Goal: Navigation & Orientation: Find specific page/section

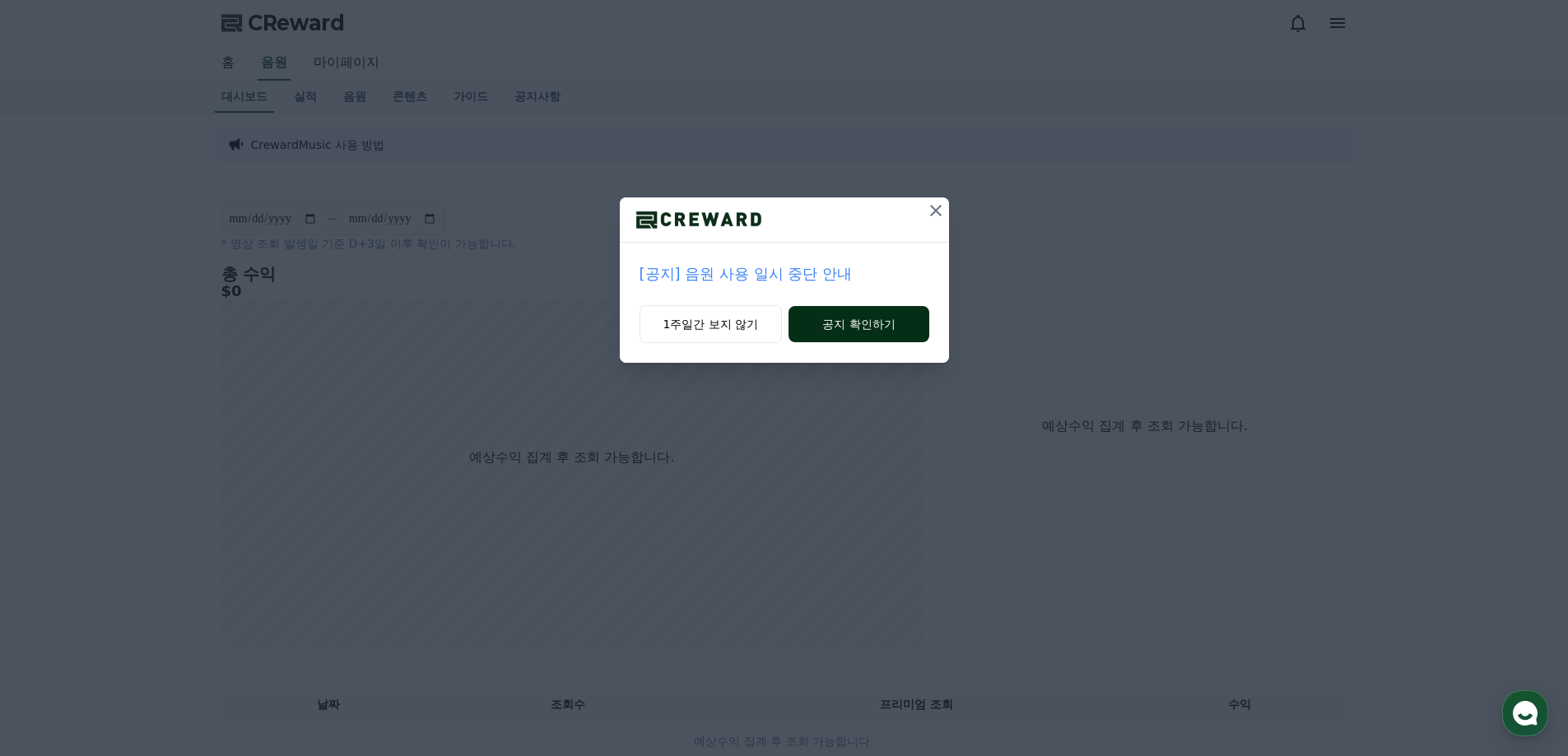
click at [868, 326] on button "공지 확인하기" at bounding box center [858, 324] width 140 height 37
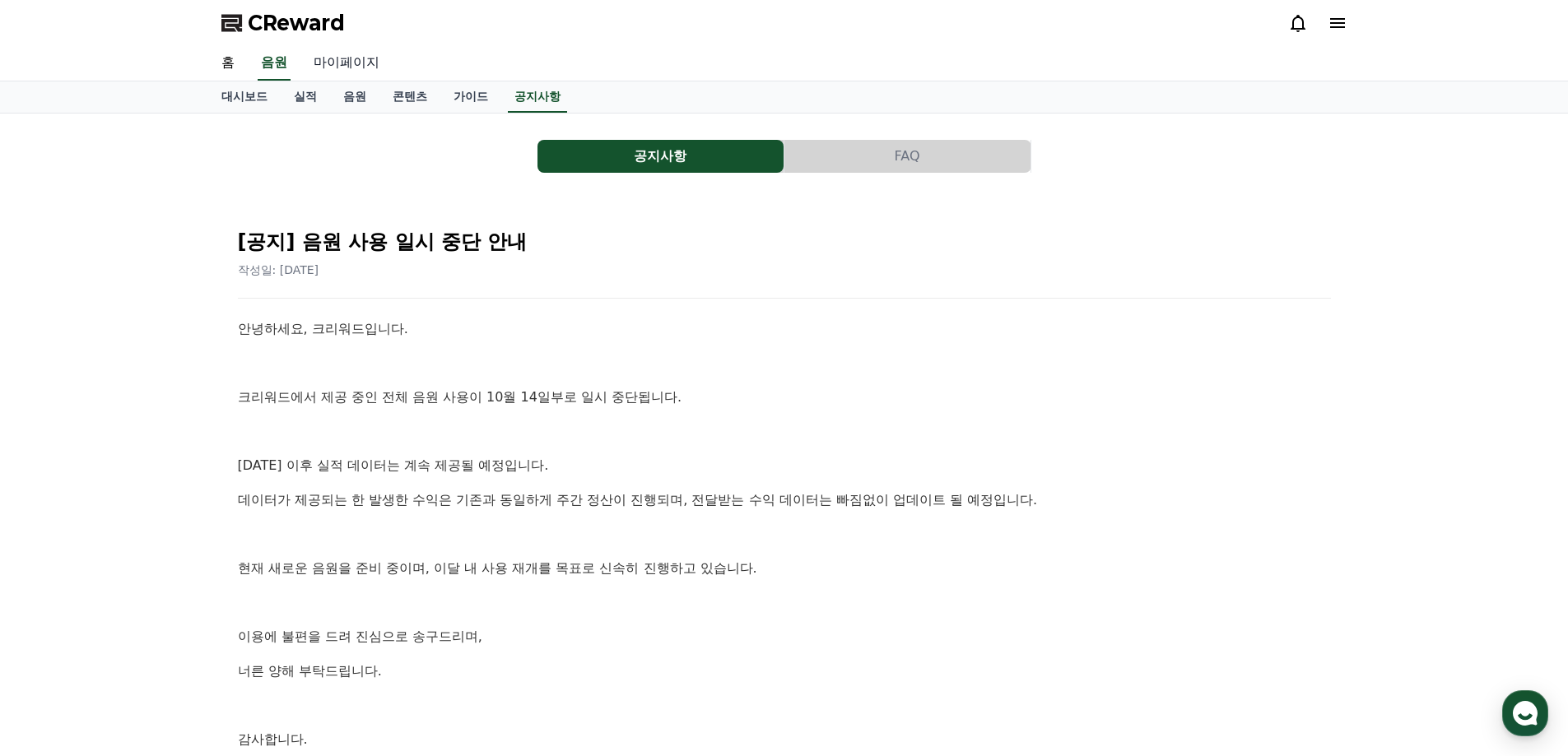
click at [330, 59] on link "마이페이지" at bounding box center [346, 63] width 92 height 35
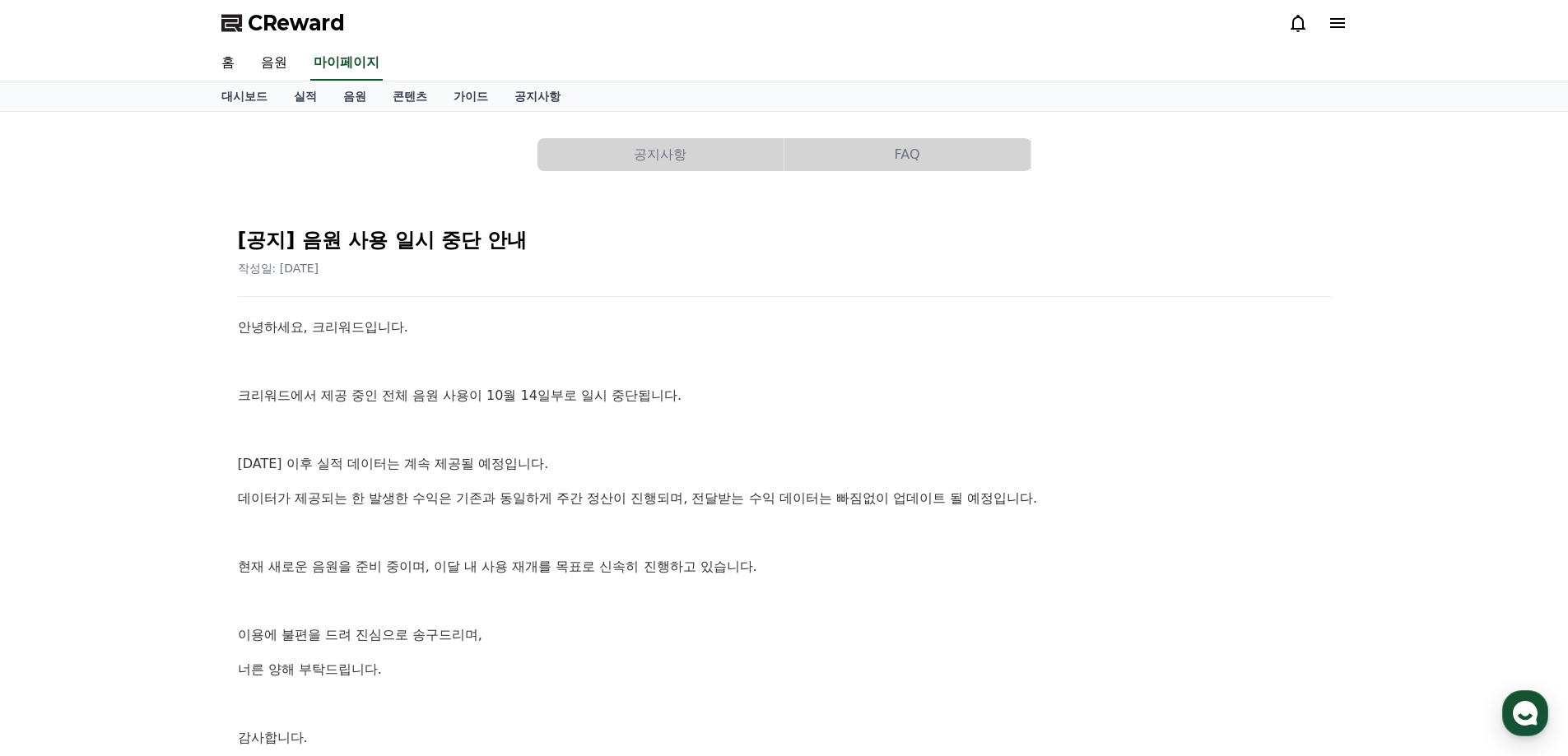
select select "**********"
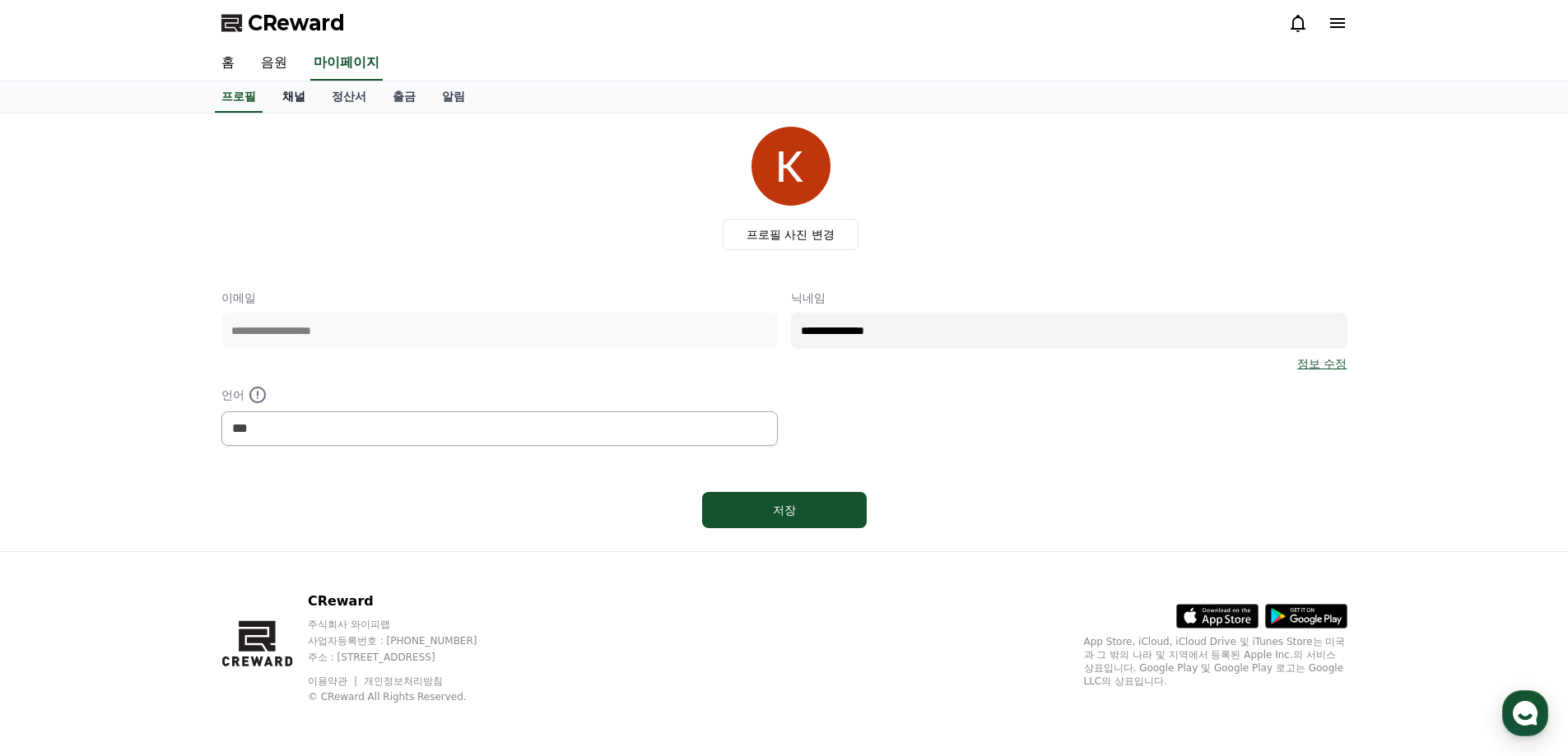
click at [291, 95] on link "채널" at bounding box center [294, 97] width 49 height 31
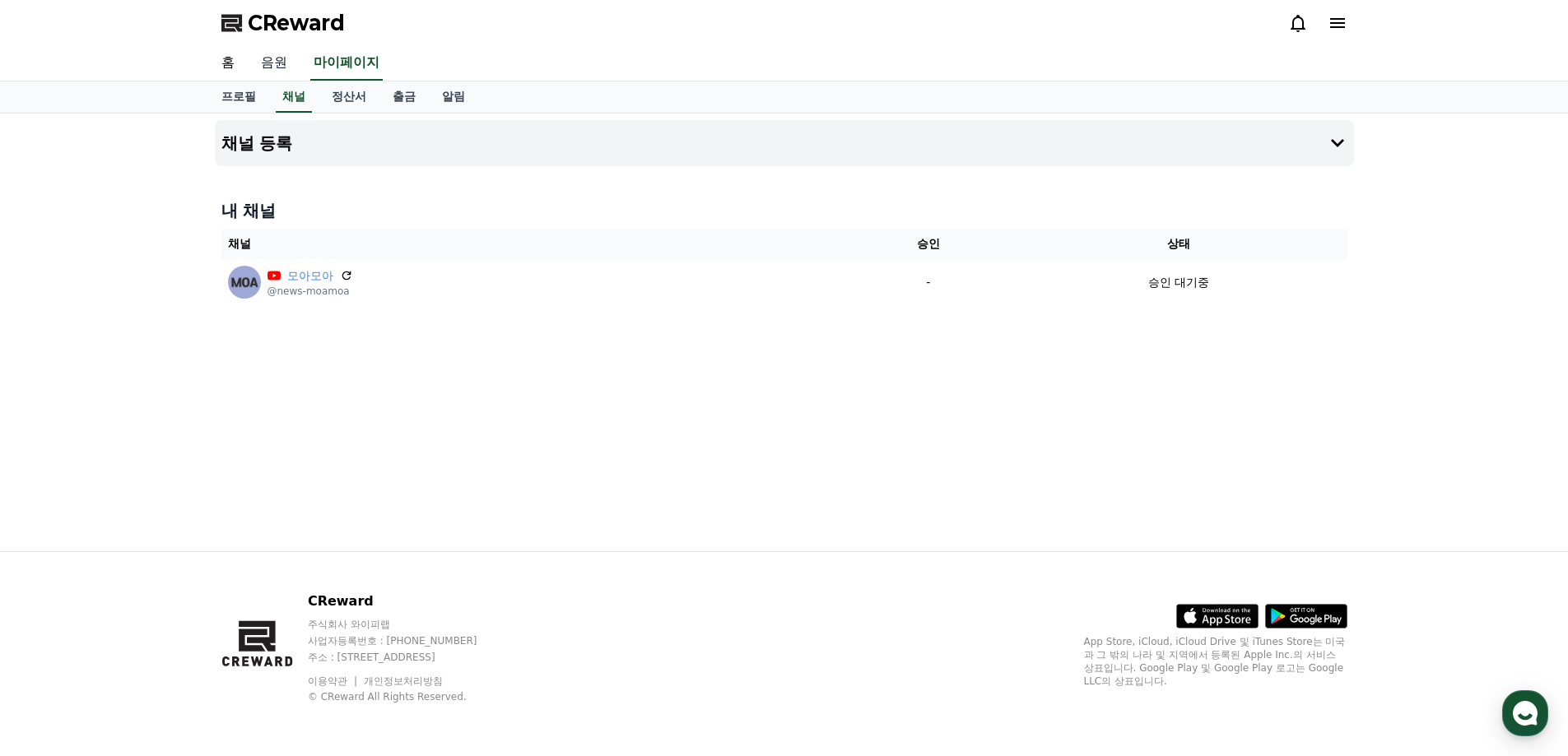
click at [281, 62] on link "음원" at bounding box center [274, 63] width 53 height 35
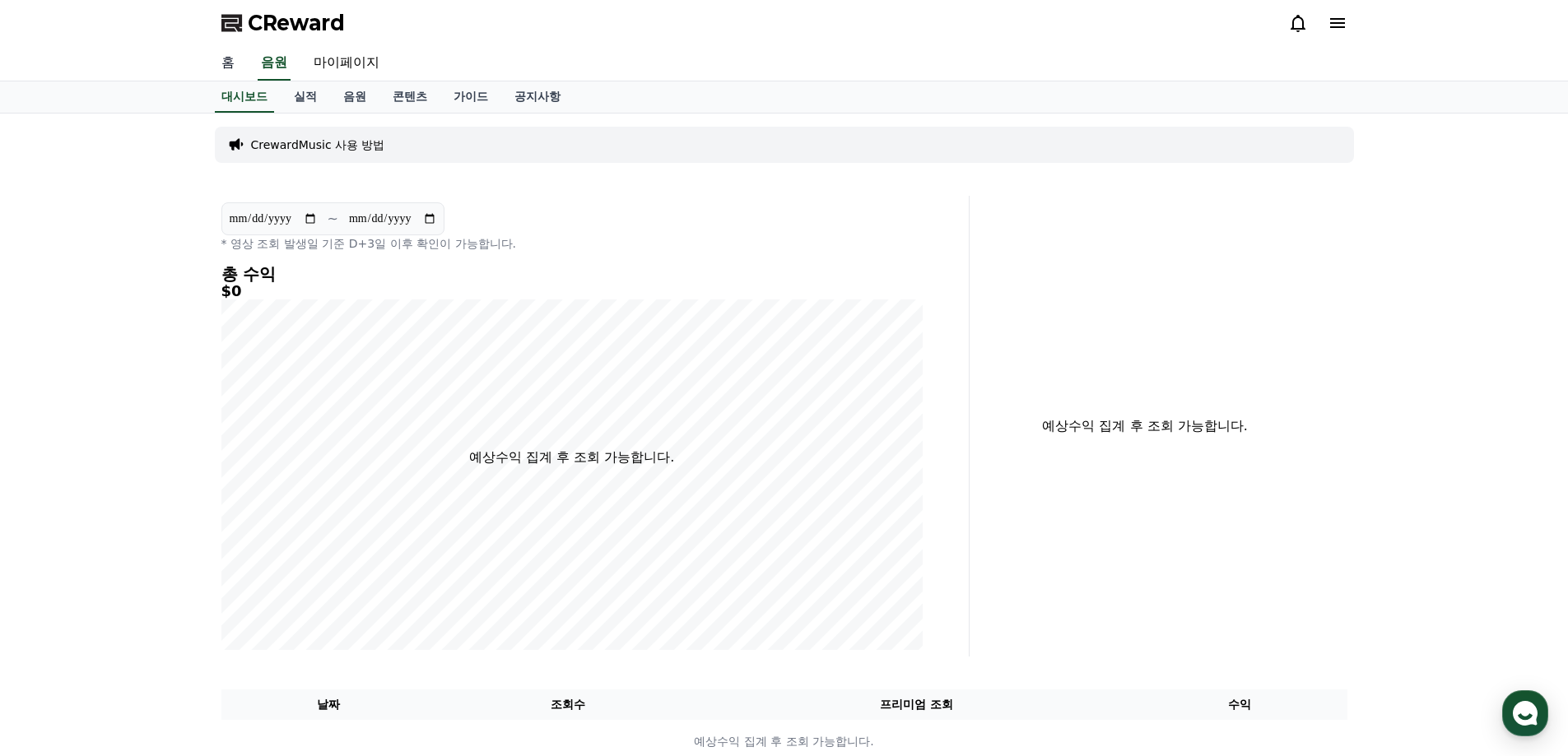
click at [225, 62] on link "홈" at bounding box center [227, 63] width 39 height 35
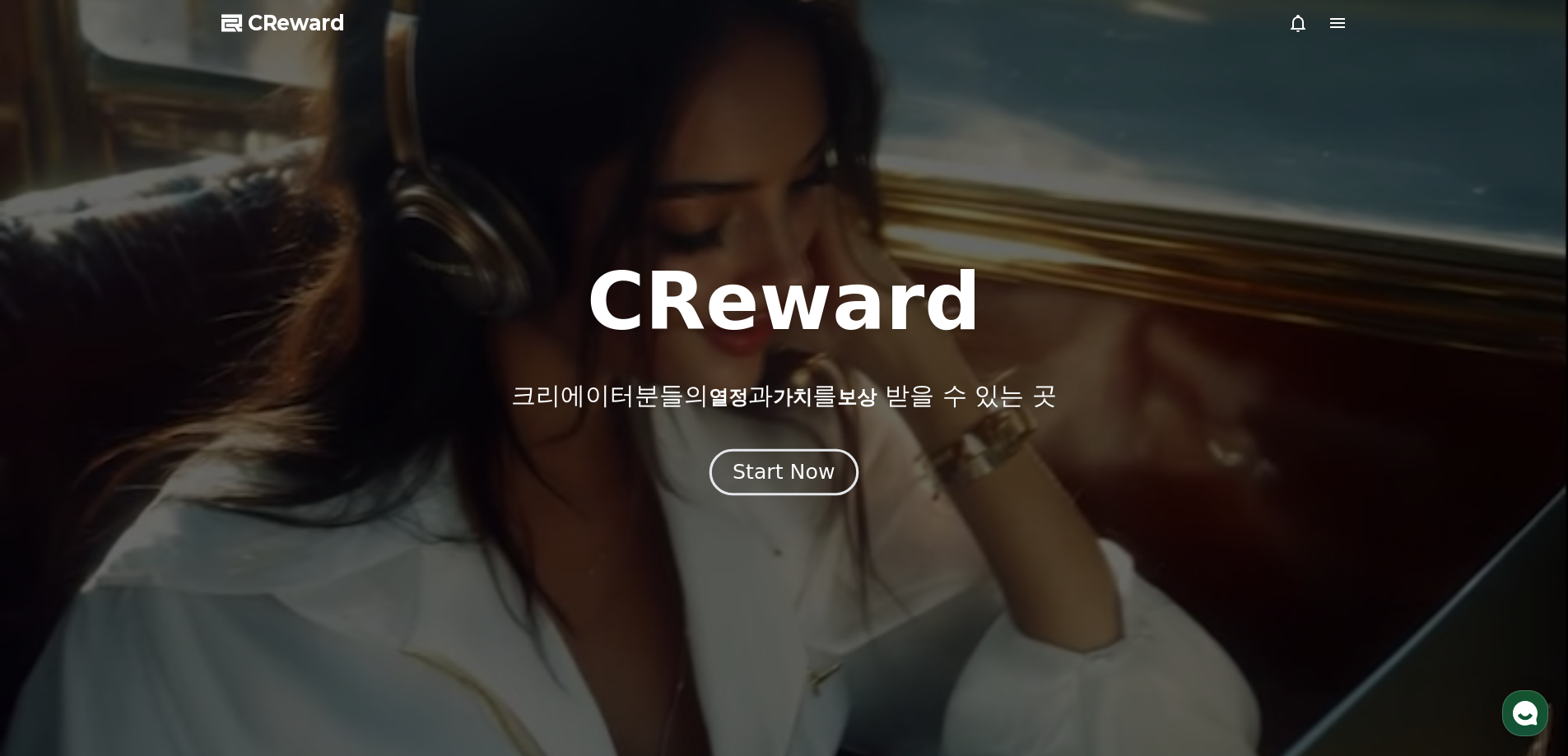
click at [810, 469] on div "Start Now" at bounding box center [784, 472] width 102 height 28
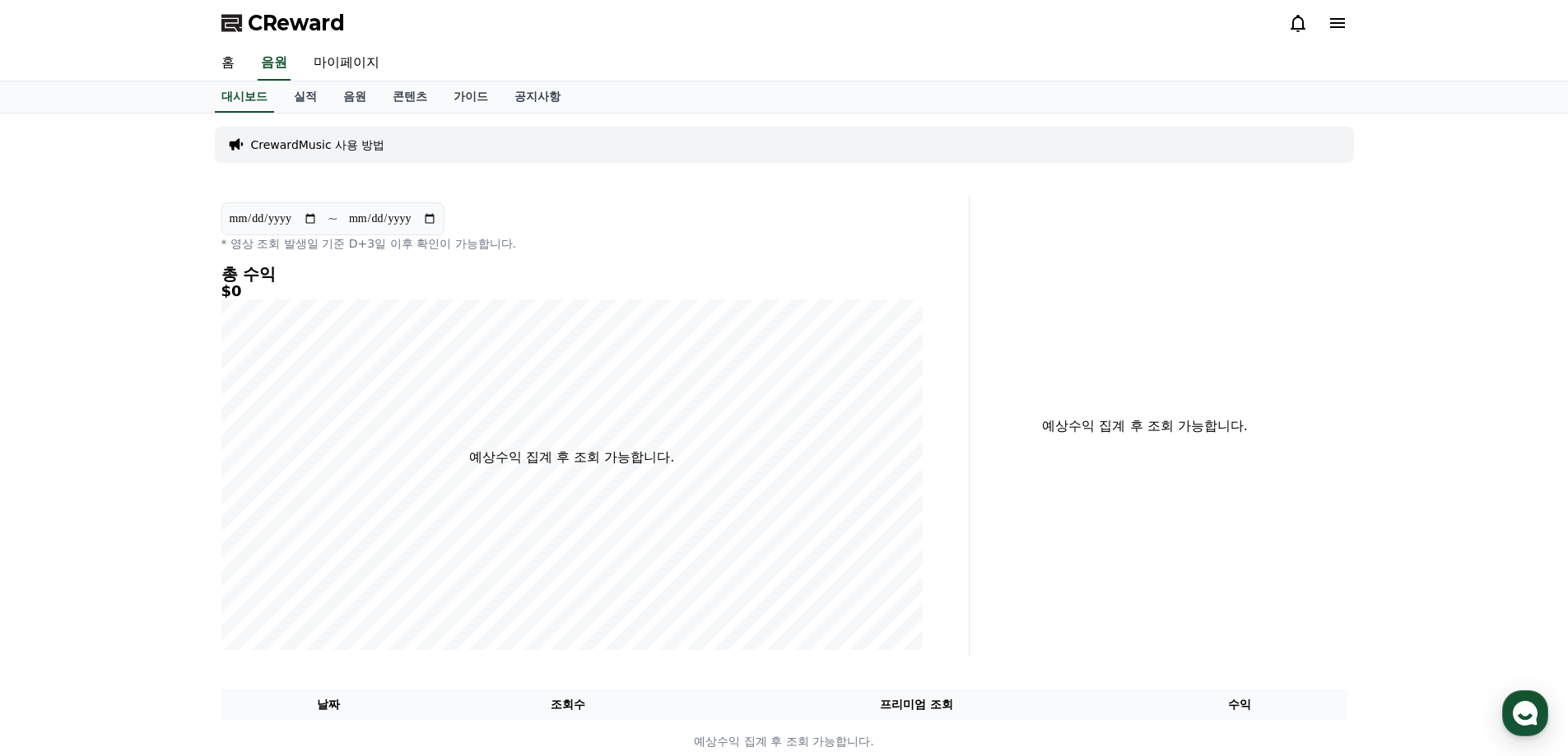
click at [1300, 21] on icon at bounding box center [1299, 23] width 20 height 20
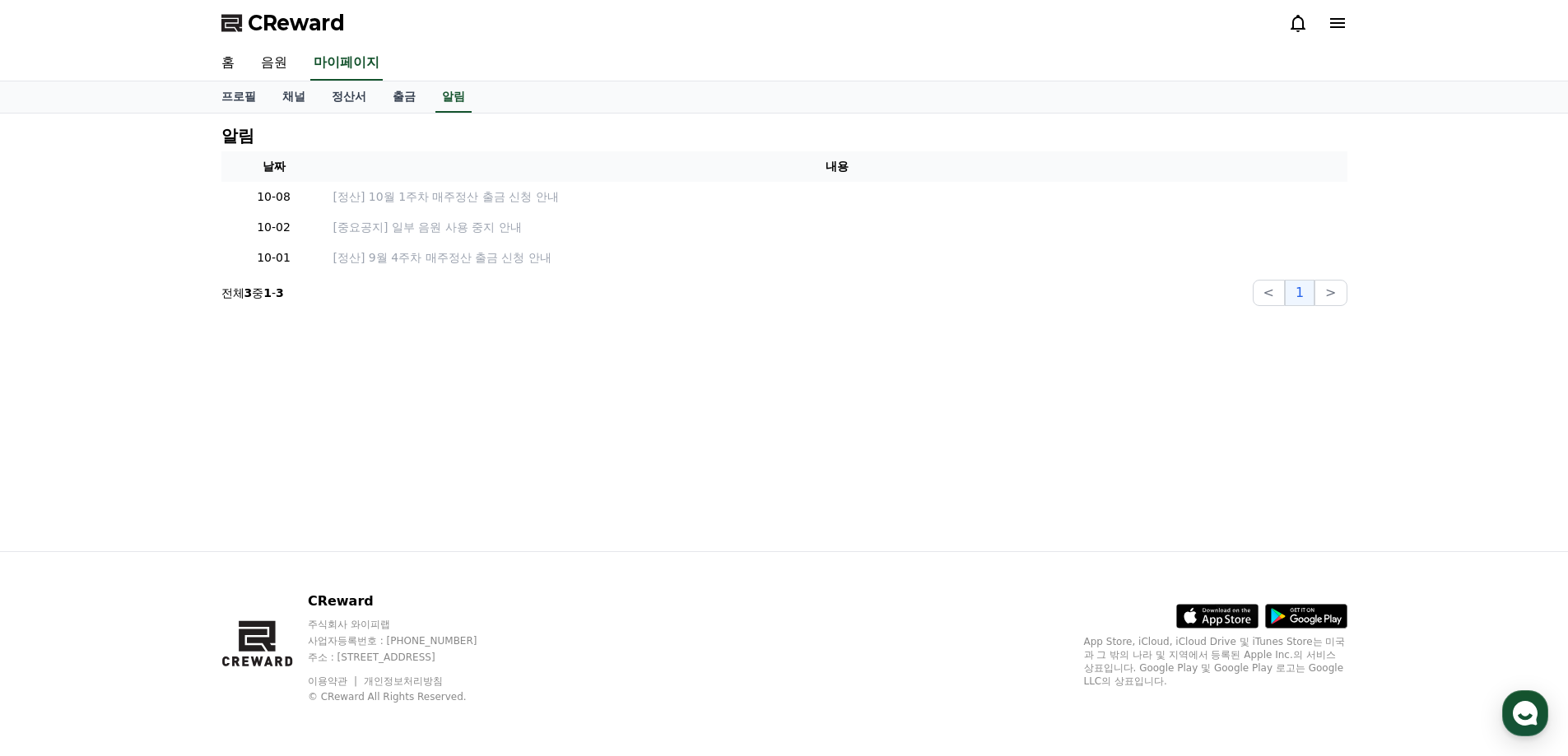
click at [1342, 19] on icon at bounding box center [1338, 23] width 15 height 10
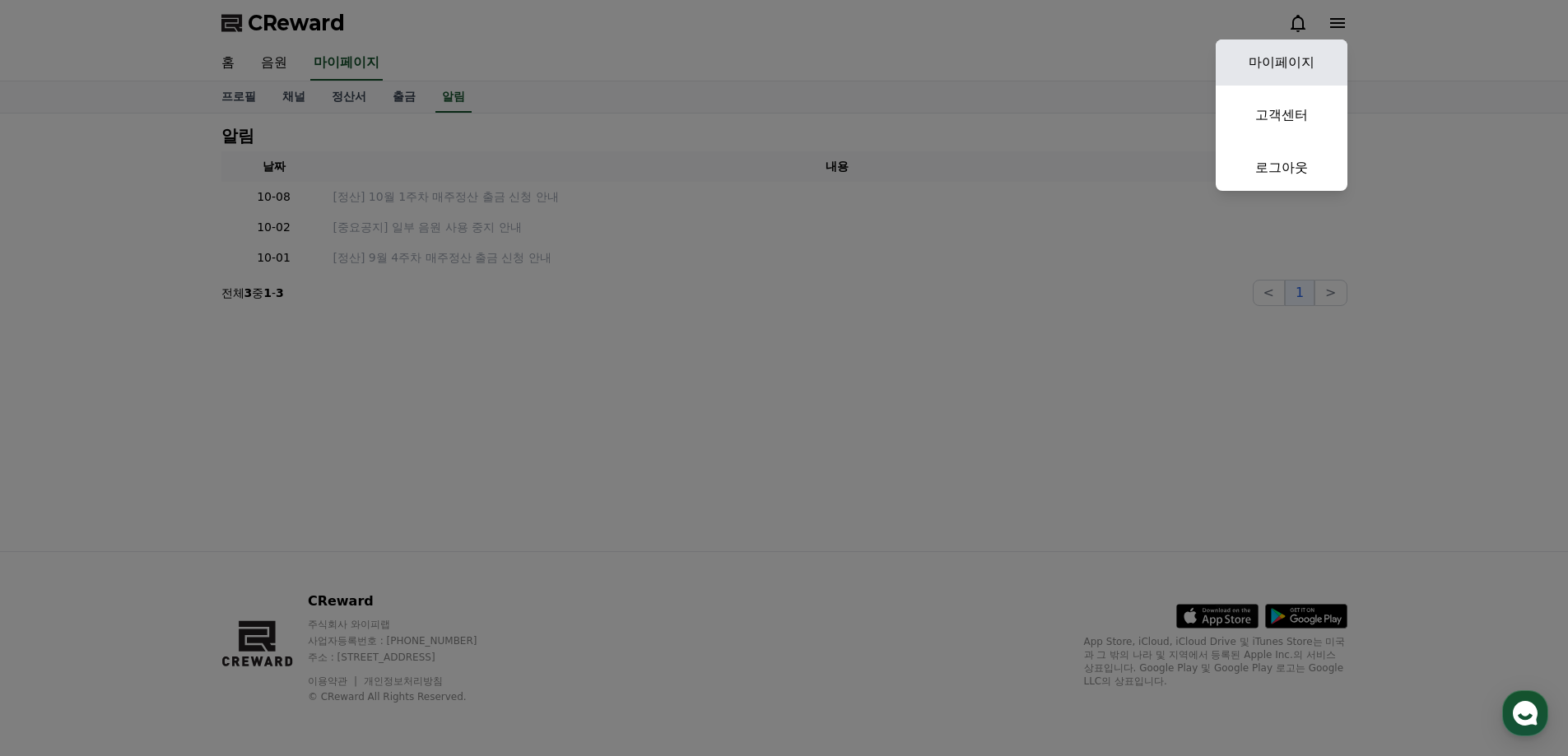
click at [1292, 63] on link "마이페이지" at bounding box center [1281, 62] width 132 height 46
select select "**********"
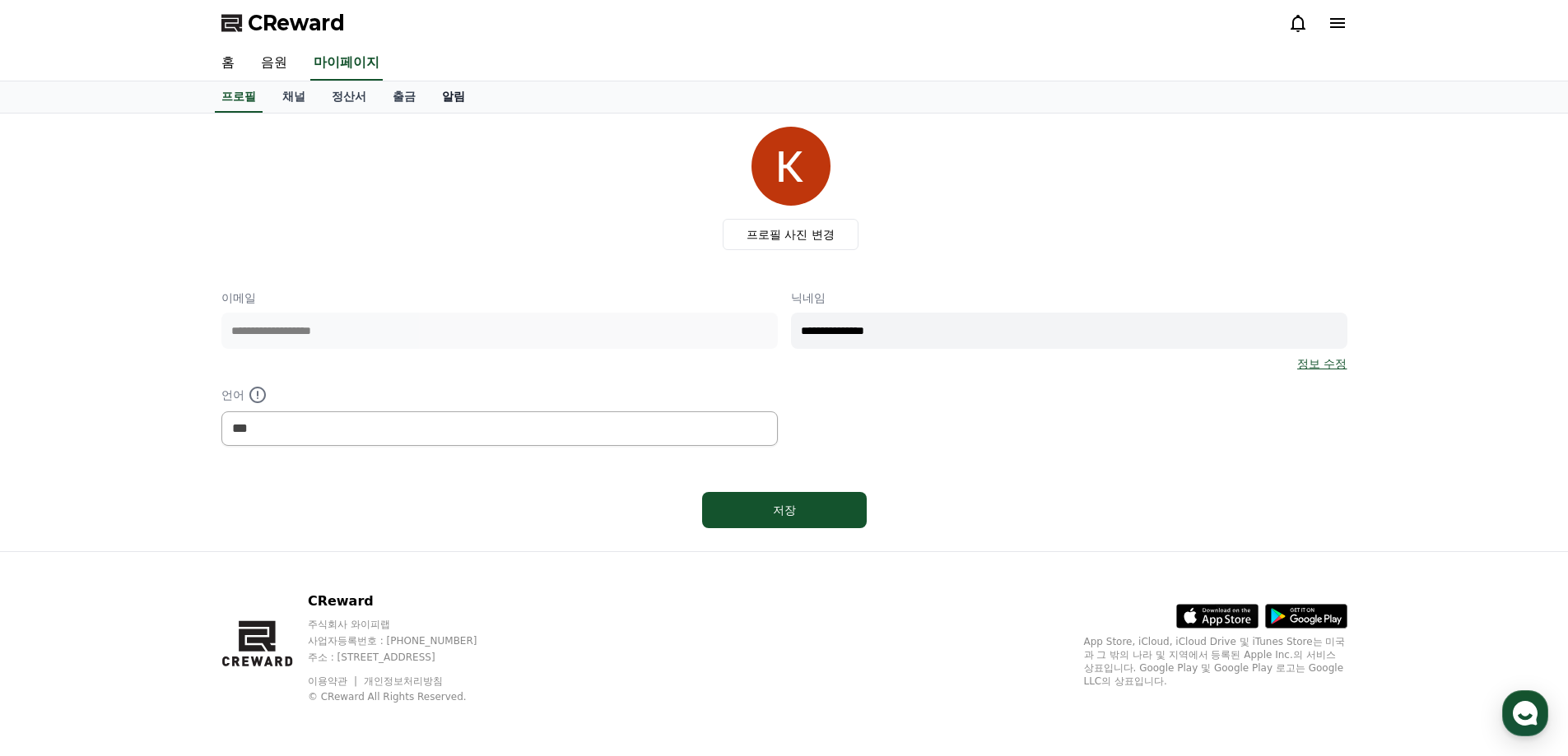
click at [447, 102] on link "알림" at bounding box center [454, 97] width 49 height 31
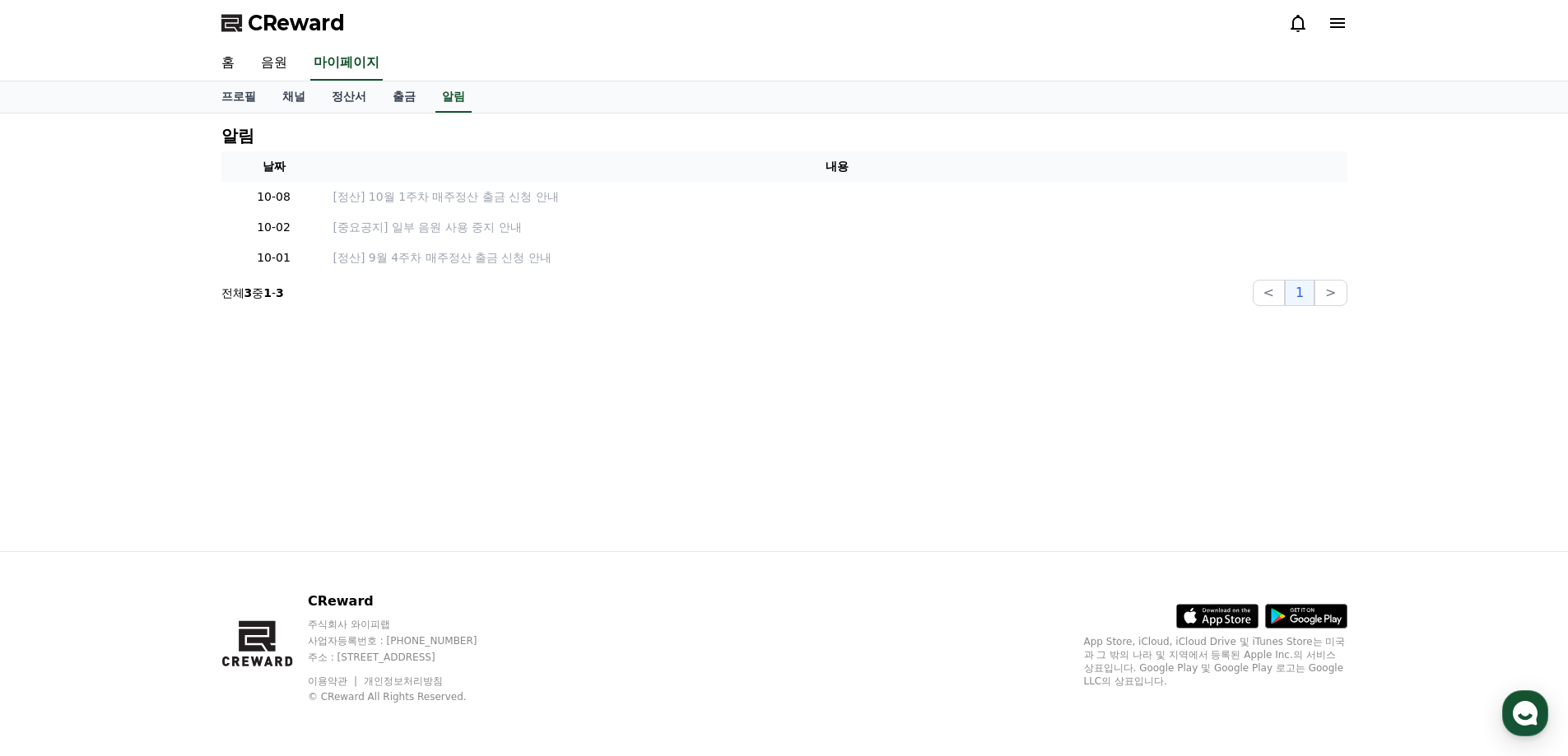
click at [1335, 26] on icon at bounding box center [1338, 23] width 20 height 20
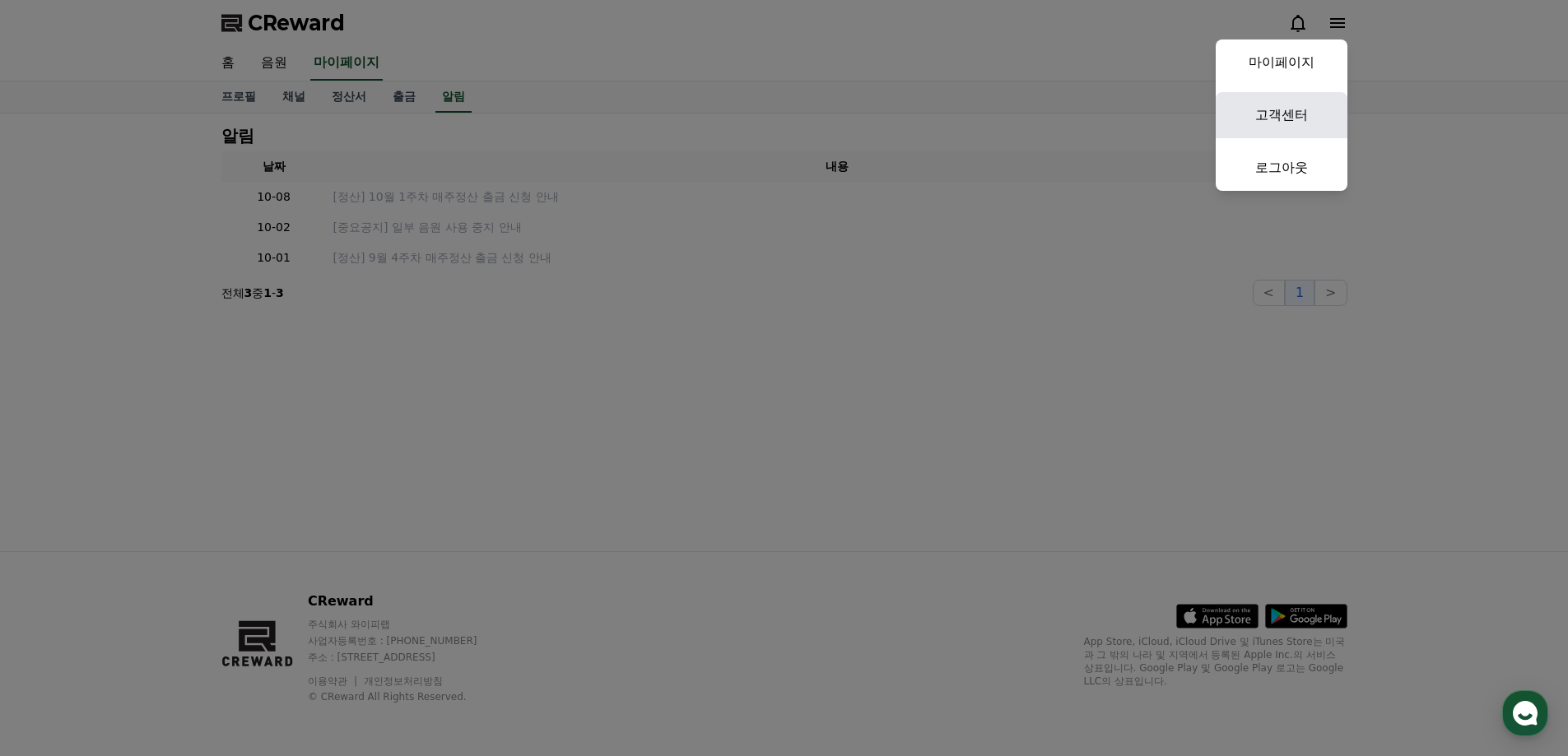
click at [1304, 112] on link "고객센터" at bounding box center [1281, 115] width 132 height 46
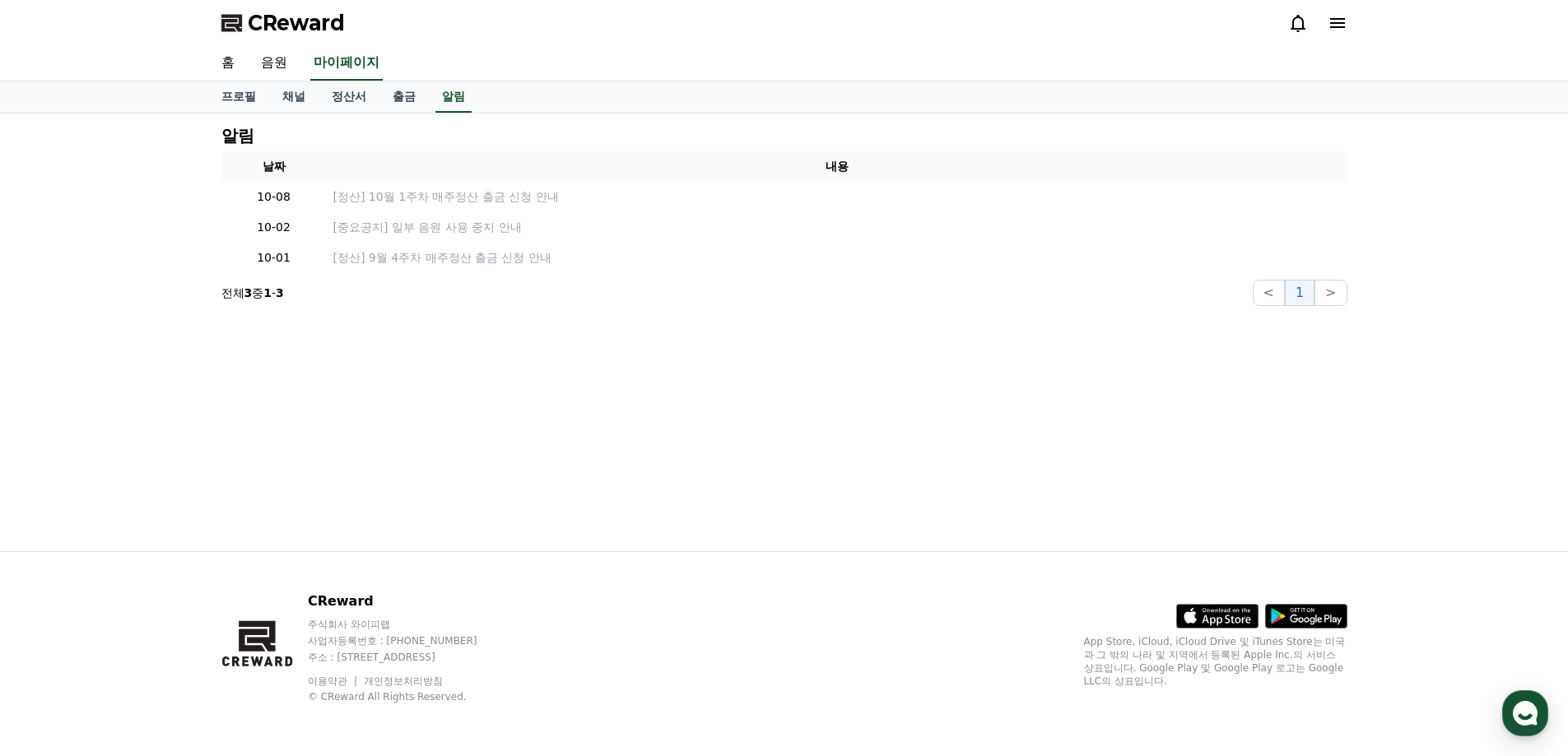
click at [301, 28] on span "CReward" at bounding box center [296, 23] width 97 height 26
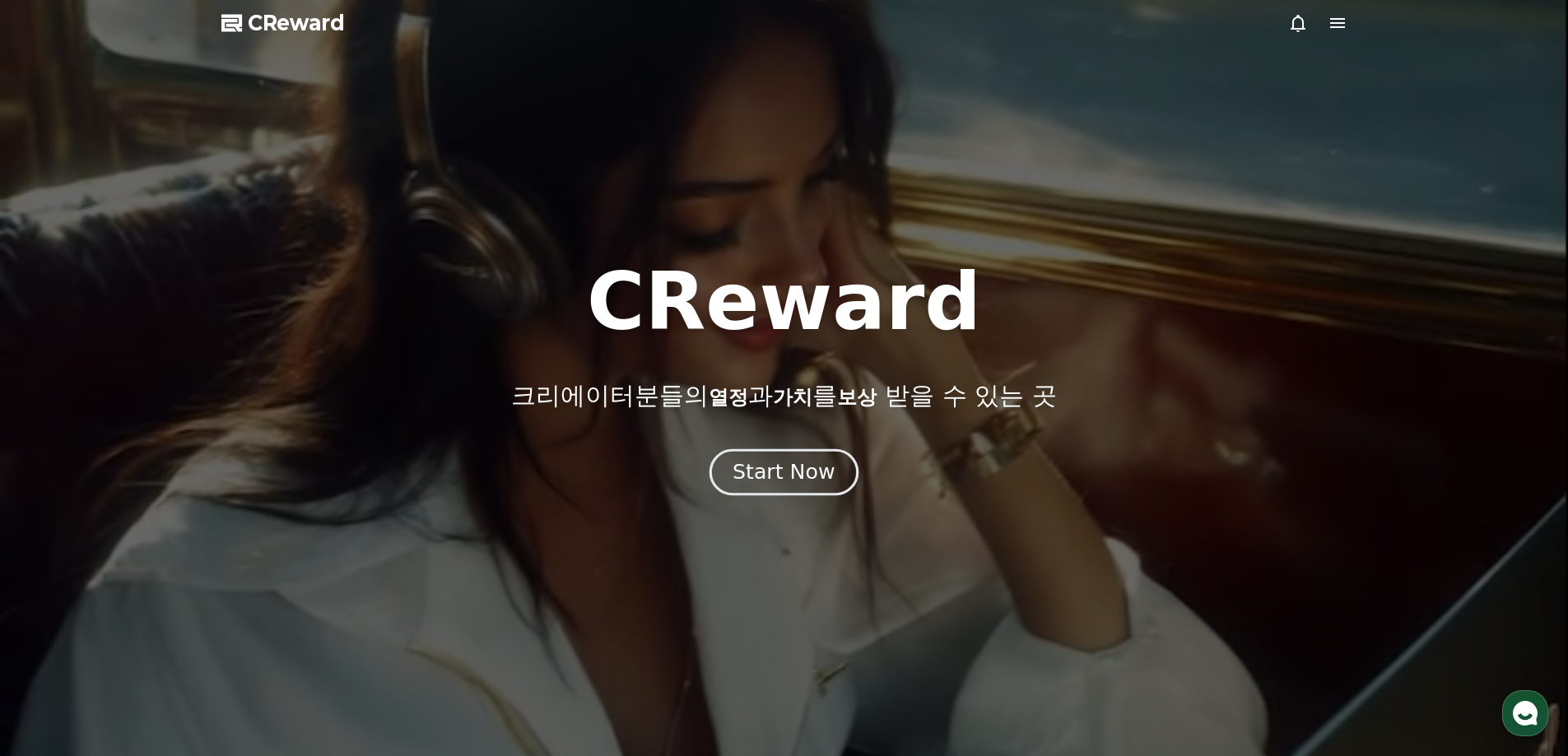
click at [780, 473] on div "Start Now" at bounding box center [784, 472] width 102 height 28
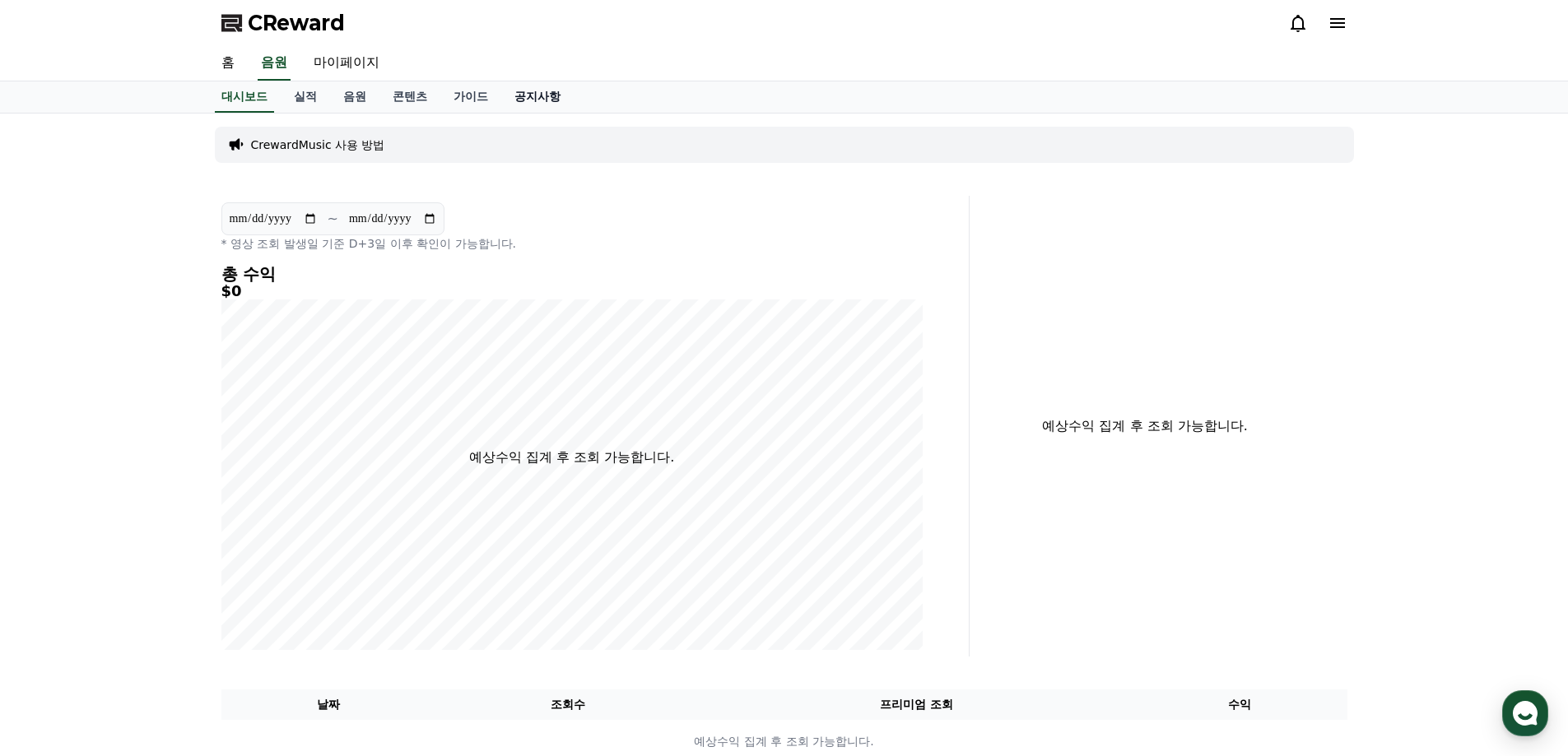
click at [538, 91] on link "공지사항" at bounding box center [537, 97] width 72 height 31
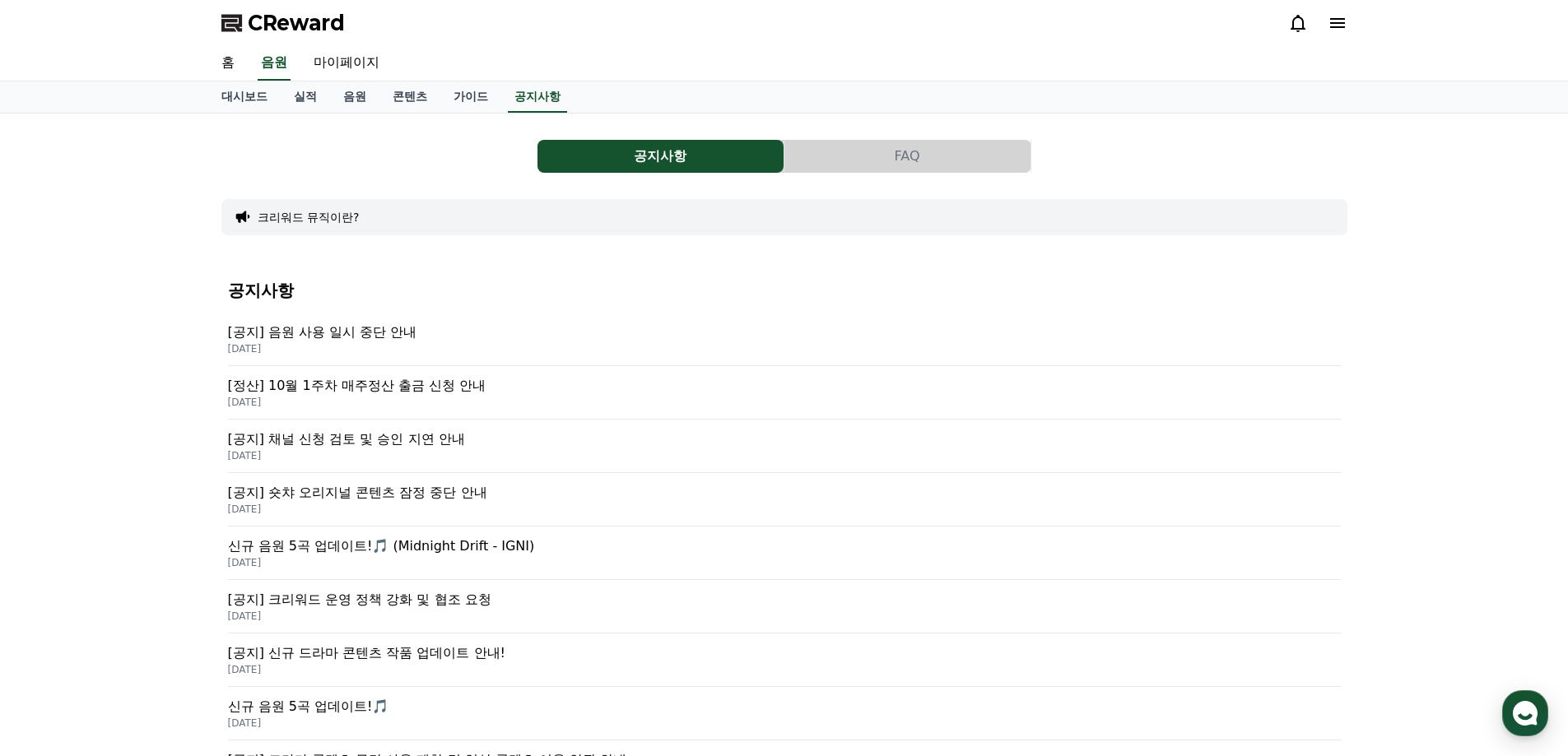
click at [358, 331] on p "[공지] 음원 사용 일시 중단 안내" at bounding box center [784, 332] width 1113 height 20
